Goal: Information Seeking & Learning: Stay updated

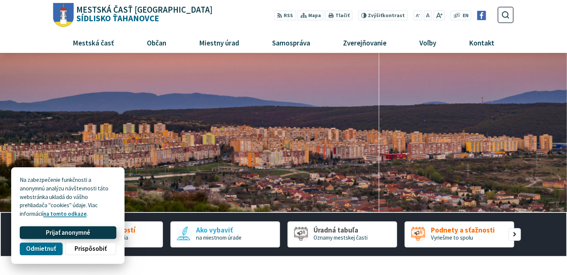
click at [80, 231] on span "Prijať anonymné" at bounding box center [68, 233] width 44 height 8
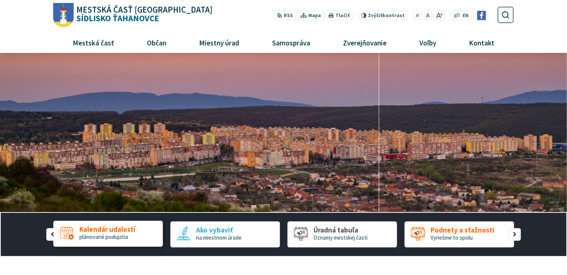
click at [119, 233] on span "plánované podujatia" at bounding box center [103, 236] width 49 height 7
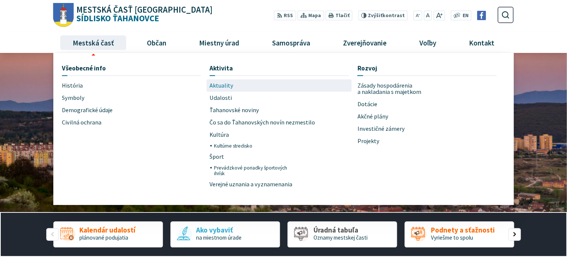
click at [218, 85] on span "Aktuality" at bounding box center [221, 85] width 24 height 12
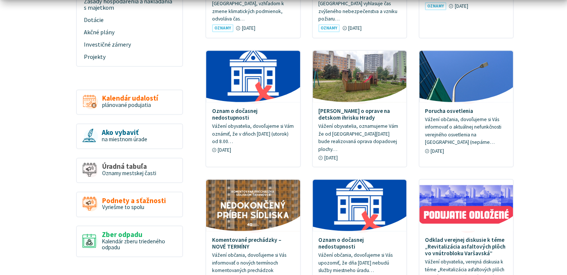
scroll to position [410, 0]
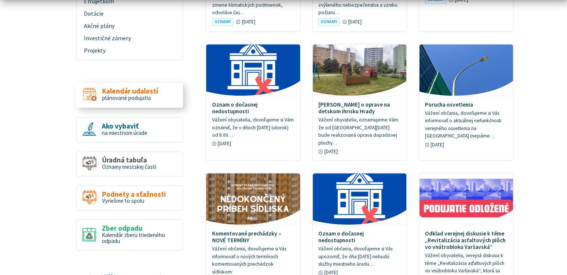
click at [115, 94] on span "plánované podujatia" at bounding box center [126, 97] width 49 height 7
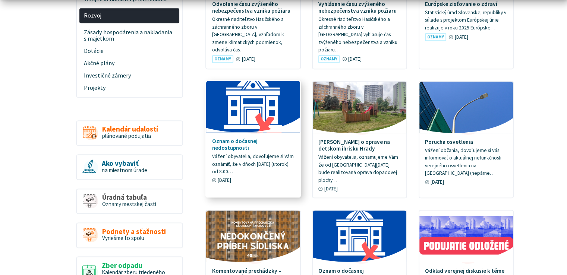
scroll to position [447, 0]
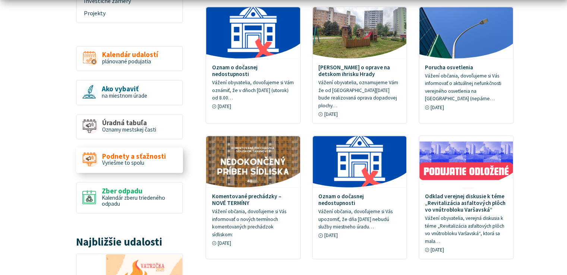
click at [133, 152] on span "Podnety a sťažnosti" at bounding box center [134, 156] width 64 height 8
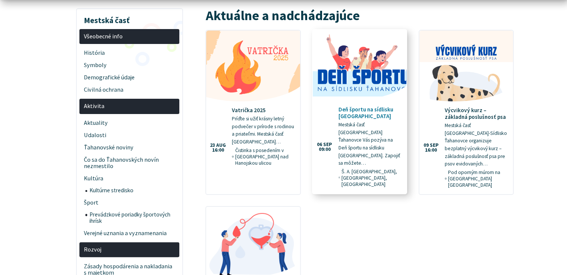
scroll to position [186, 0]
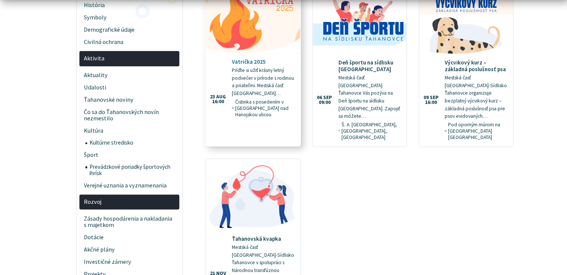
click at [242, 58] on h4 "Vatrička 2025" at bounding box center [263, 61] width 63 height 7
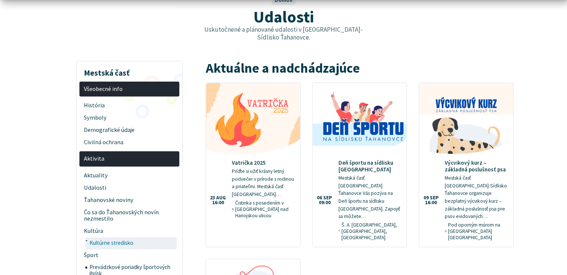
scroll to position [0, 0]
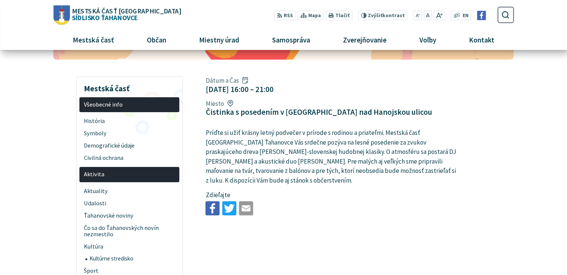
scroll to position [75, 0]
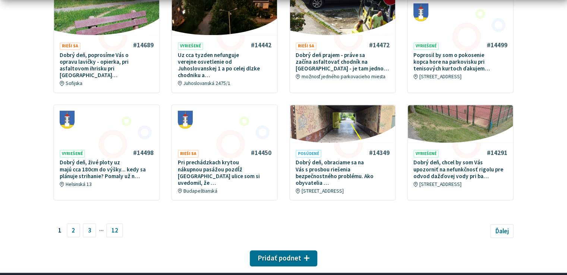
scroll to position [424, 0]
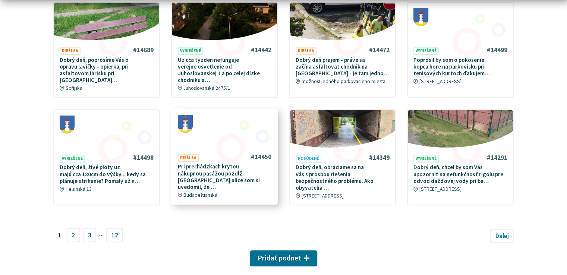
click at [203, 163] on p "Pri prechádzkach krytou nákupnou pasážou pozdĺž [GEOGRAPHIC_DATA] ulice som si …" at bounding box center [225, 176] width 94 height 27
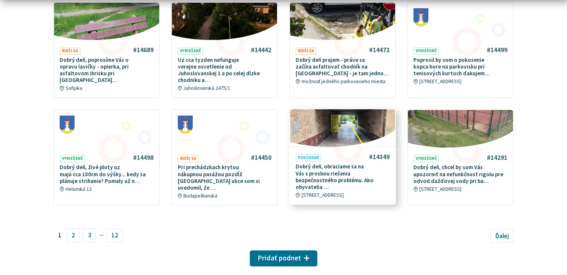
click at [338, 163] on p "Dobrý deň, obraciame sa na Vás s prosbou riešenia bezpečnostného problému. Ako …" at bounding box center [342, 176] width 94 height 27
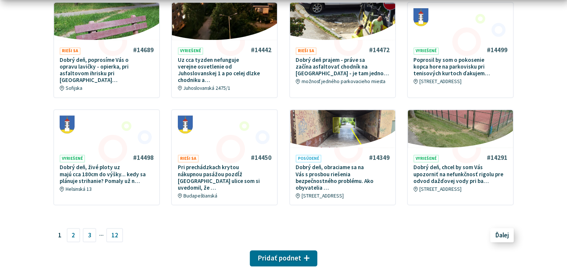
click at [503, 231] on span "Ďalej" at bounding box center [501, 235] width 13 height 8
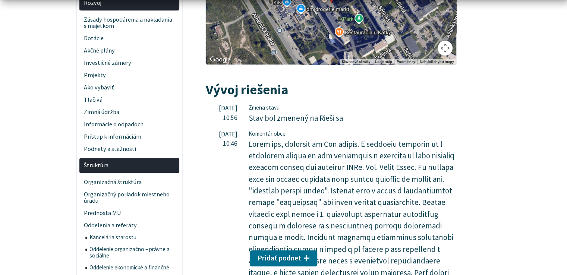
scroll to position [373, 0]
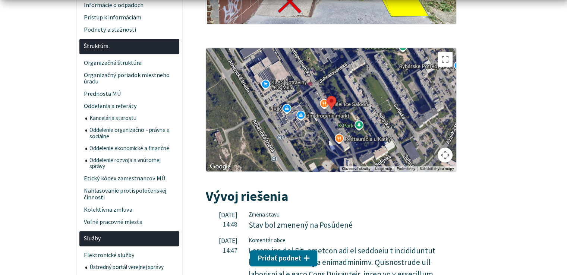
scroll to position [596, 0]
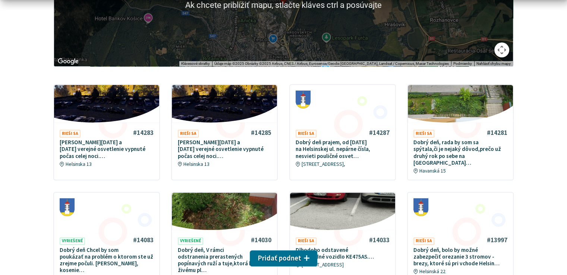
scroll to position [298, 0]
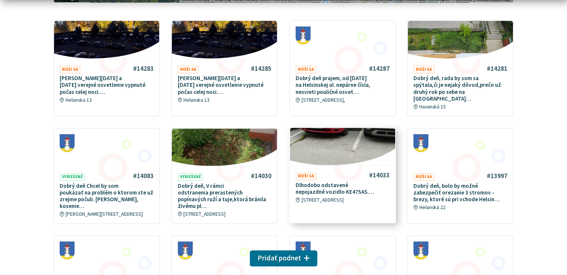
click at [337, 182] on p "Dlhodobo odstavené nepojazdné vozidlo KE475AS.…" at bounding box center [342, 188] width 94 height 13
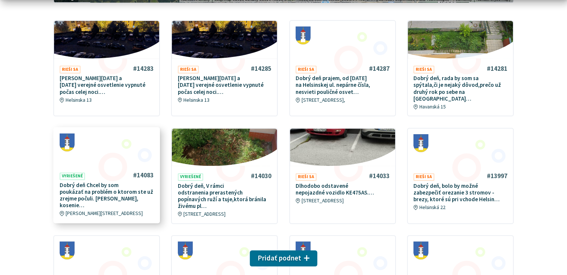
click at [85, 186] on p "Dobrý deň Chcel by som poukázať na problém o ktorom ste už zrejme počuli. Kosen…" at bounding box center [107, 195] width 94 height 27
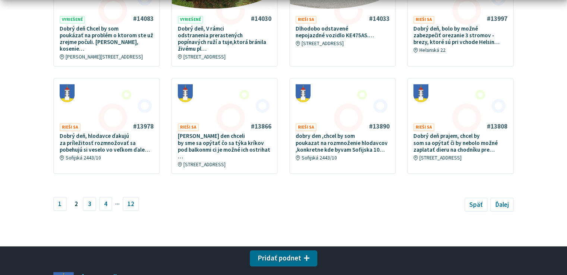
scroll to position [522, 0]
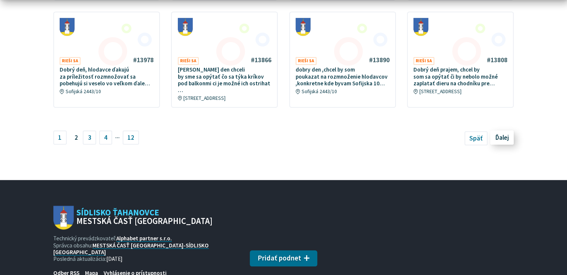
click at [494, 130] on link "Ďalej" at bounding box center [501, 137] width 23 height 14
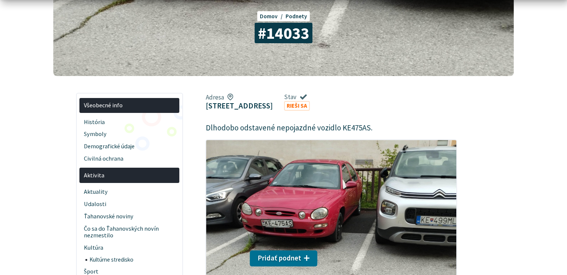
scroll to position [149, 0]
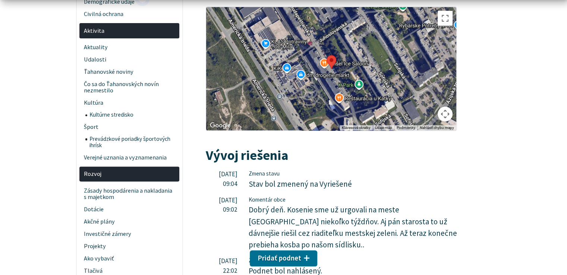
scroll to position [298, 0]
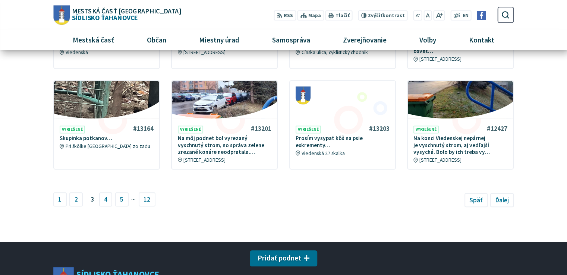
scroll to position [410, 0]
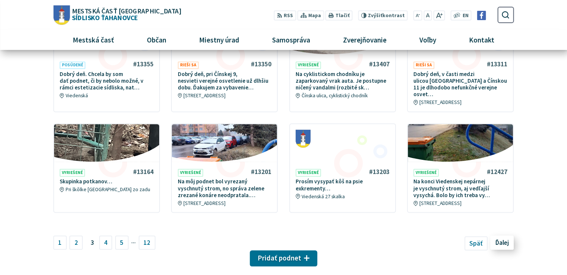
click at [500, 238] on span "Ďalej" at bounding box center [501, 242] width 13 height 8
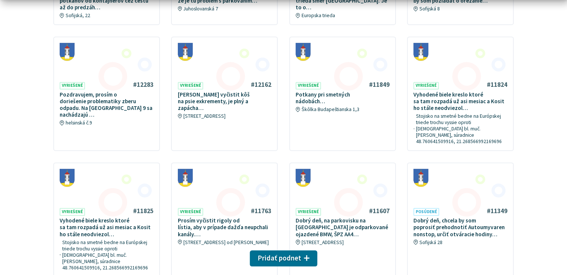
scroll to position [447, 0]
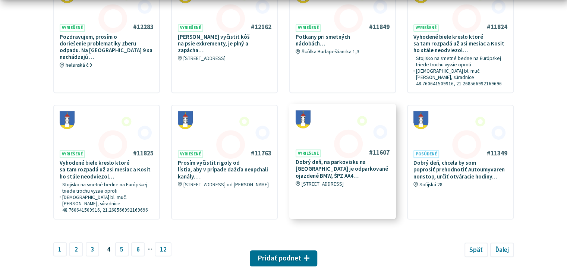
click at [325, 159] on p "Dobrý deň, na parkovisku na Čínskej ulici pri vodárni je odparkované ojazdené B…" at bounding box center [342, 169] width 94 height 20
